Goal: Transaction & Acquisition: Purchase product/service

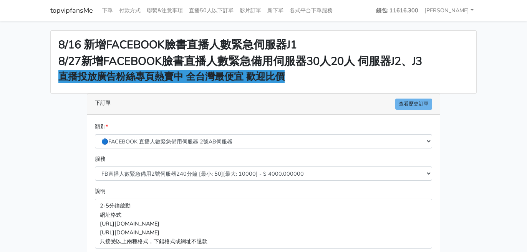
select select "578"
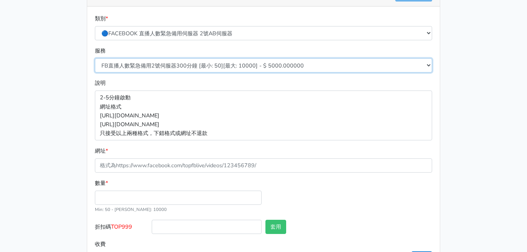
click at [197, 63] on select "FB直播人數緊急備用2號伺服器300分鐘 [最小: 50][最大: 10000] - $ 5000.000000 FB直播人數緊急備用2號伺服器60分鐘 [最…" at bounding box center [263, 65] width 337 height 14
select select "578"
click at [95, 58] on select "FB直播人數緊急備用2號伺服器300分鐘 [最小: 50][最大: 10000] - $ 5000.000000 FB直播人數緊急備用2號伺服器60分鐘 [最…" at bounding box center [263, 65] width 337 height 14
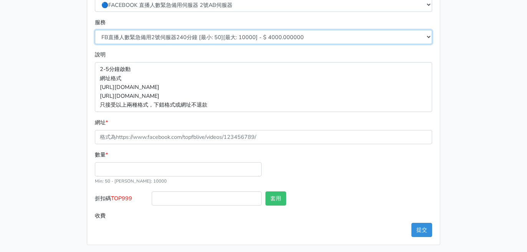
scroll to position [139, 0]
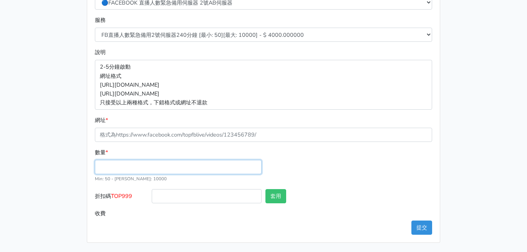
click at [144, 168] on input "數量 *" at bounding box center [178, 167] width 167 height 14
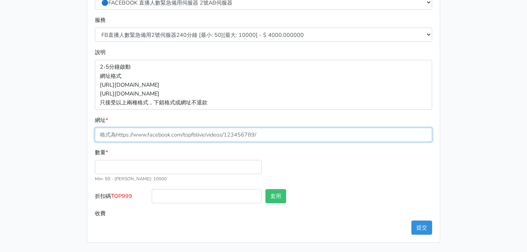
click at [144, 136] on input "網址 *" at bounding box center [263, 135] width 337 height 14
paste input "https://www.facebook.com/100065089299834/videos/1330923172010966"
type input "https://www.facebook.com/100065089299834/videos/1330923172010966"
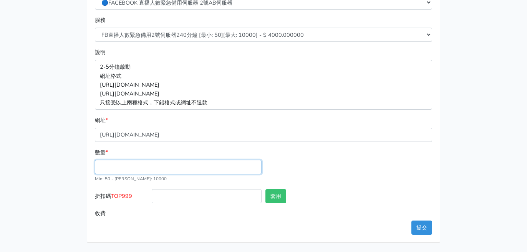
drag, startPoint x: 120, startPoint y: 167, endPoint x: 124, endPoint y: 169, distance: 4.1
click at [120, 167] on input "數量 *" at bounding box center [178, 167] width 167 height 14
type input "50"
type input "200.000"
click at [346, 174] on div "數量 * 50 Min: 50 - Max: 10000" at bounding box center [263, 168] width 341 height 41
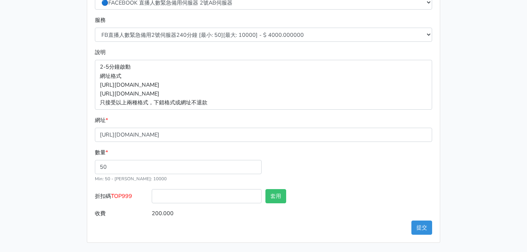
click at [117, 192] on label "折扣碼 TOP999" at bounding box center [121, 197] width 57 height 17
click at [152, 192] on input "折扣碼 TOP999" at bounding box center [207, 196] width 110 height 14
click at [117, 191] on label "折扣碼 TOP999" at bounding box center [121, 197] width 57 height 17
click at [152, 191] on input "折扣碼 TOP999" at bounding box center [207, 196] width 110 height 14
copy span "TOP999"
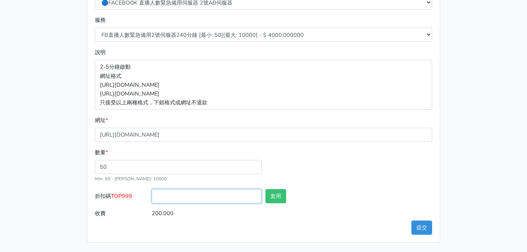
drag, startPoint x: 174, startPoint y: 201, endPoint x: 277, endPoint y: 207, distance: 103.4
click at [174, 201] on input "折扣碼 TOP999" at bounding box center [207, 196] width 110 height 14
paste input "TOP999"
type input "TOP999"
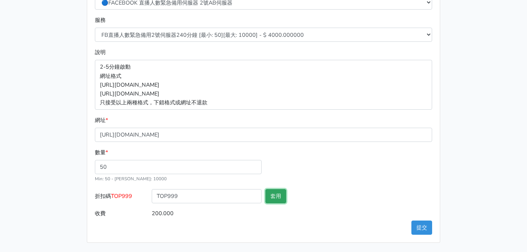
click at [271, 199] on button "套用" at bounding box center [275, 196] width 21 height 14
type input "套用失敗"
click at [329, 183] on div "數量 * 50 Min: 50 - Max: 10000" at bounding box center [263, 168] width 341 height 41
click at [419, 232] on button "提交" at bounding box center [421, 228] width 21 height 14
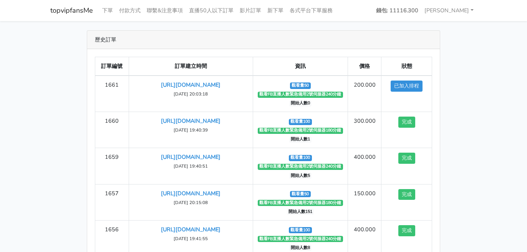
click at [473, 151] on div "歷史訂單 訂單編號 訂單建立時間 資訊 價格 狀態 1661 [URL][DOMAIN_NAME] [DATE] 20:03:18 觀看量50" at bounding box center [264, 160] width 438 height 261
click at [491, 124] on main "歷史訂單 訂單編號 訂單建立時間 資訊 價格 狀態 1661 [URL][DOMAIN_NAME] ‹" at bounding box center [263, 160] width 527 height 279
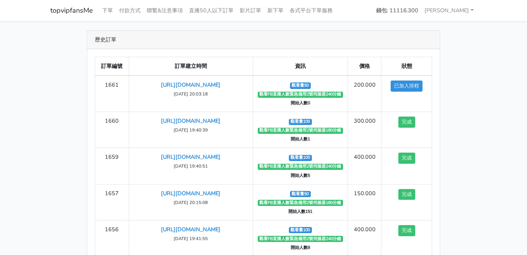
click at [472, 102] on div "歷史訂單 訂單編號 訂單建立時間 資訊 價格 狀態 1661 https://www.facebook.com/100065089299834/videos/…" at bounding box center [264, 160] width 438 height 261
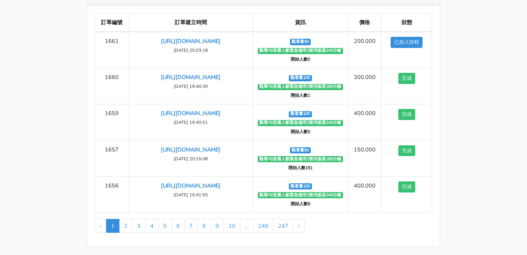
scroll to position [45, 0]
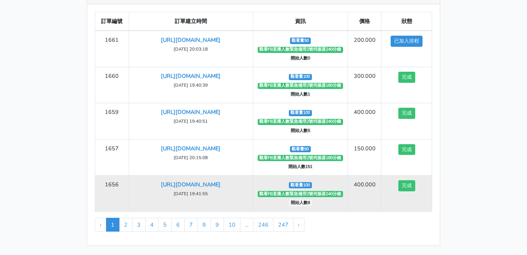
click at [248, 199] on td "https://www.facebook.com/100083399346069/videos/2194180017757746 2025-10-02 19:…" at bounding box center [191, 193] width 124 height 36
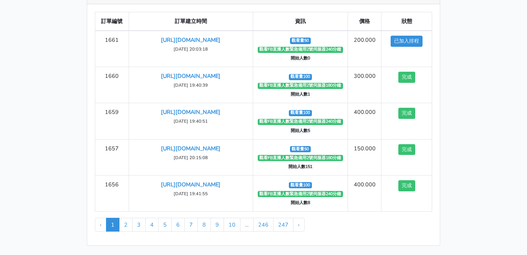
drag, startPoint x: 480, startPoint y: 90, endPoint x: 452, endPoint y: 79, distance: 30.5
click at [478, 89] on div "歷史訂單 訂單編號 訂單建立時間 資訊 價格 狀態 1661 https://www.facebook.com/100065089299834/videos/…" at bounding box center [264, 115] width 438 height 261
